Goal: Task Accomplishment & Management: Use online tool/utility

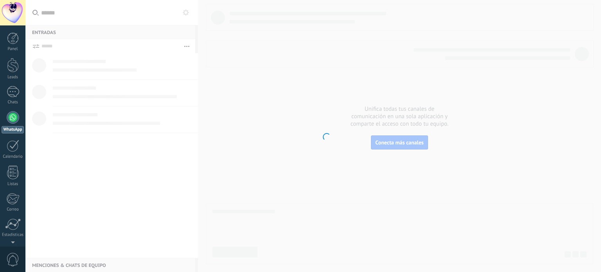
click at [17, 118] on div at bounding box center [13, 117] width 13 height 13
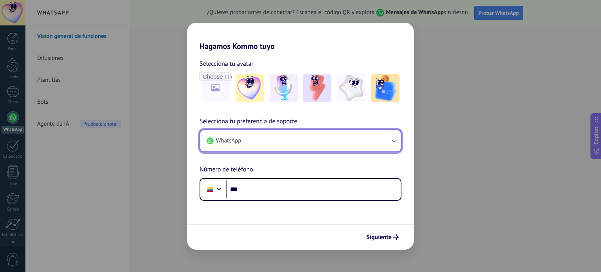
click at [250, 147] on button "WhatsApp" at bounding box center [300, 140] width 200 height 21
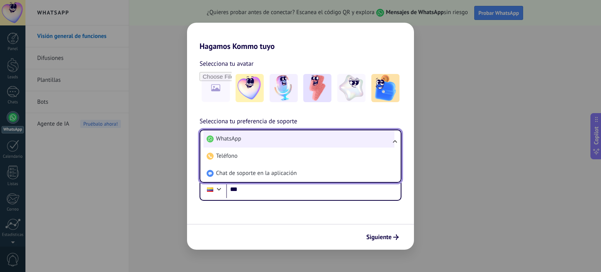
click at [245, 139] on li "WhatsApp" at bounding box center [298, 138] width 191 height 17
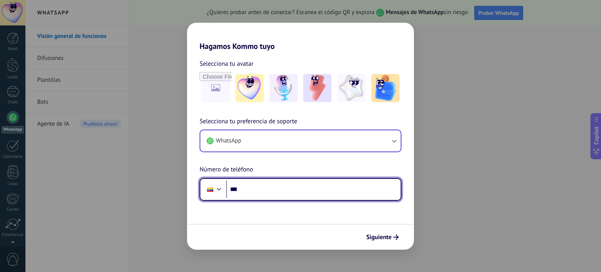
click at [284, 192] on input "***" at bounding box center [313, 189] width 174 height 18
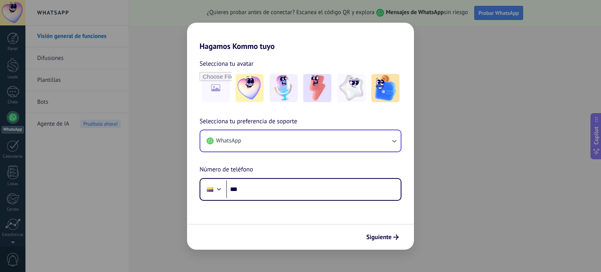
click at [159, 162] on div "Hagamos Kommo tuyo Selecciona tu avatar Selecciona tu preferencia de soporte Wh…" at bounding box center [300, 136] width 601 height 272
click at [161, 163] on div "Hagamos Kommo tuyo Selecciona tu avatar Selecciona tu preferencia de soporte Wh…" at bounding box center [300, 136] width 601 height 272
